Goal: Find specific page/section: Find specific page/section

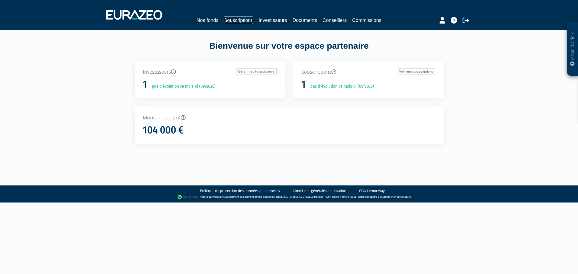
drag, startPoint x: 246, startPoint y: 16, endPoint x: 245, endPoint y: 19, distance: 3.1
click at [245, 17] on link "Souscriptions" at bounding box center [238, 21] width 29 height 8
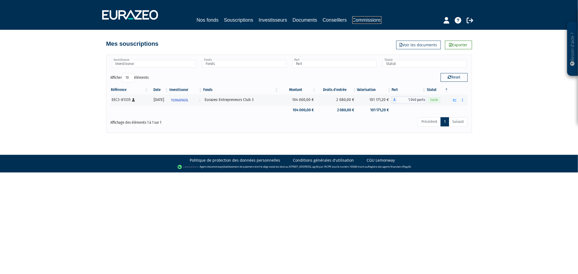
click at [365, 21] on link "Commissions" at bounding box center [366, 20] width 29 height 8
